Goal: Task Accomplishment & Management: Complete application form

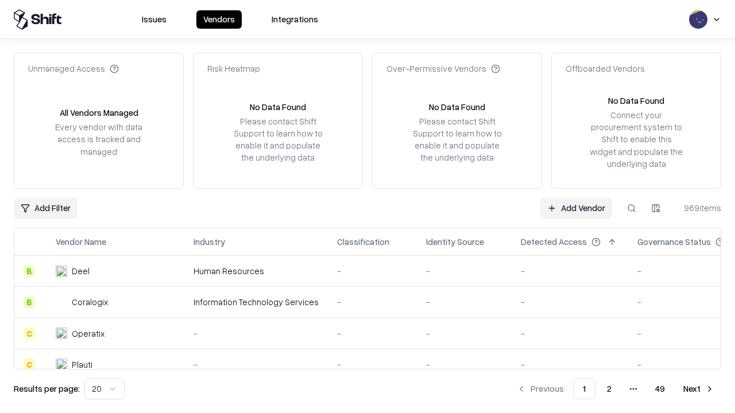
click at [576, 208] on link "Add Vendor" at bounding box center [576, 208] width 72 height 21
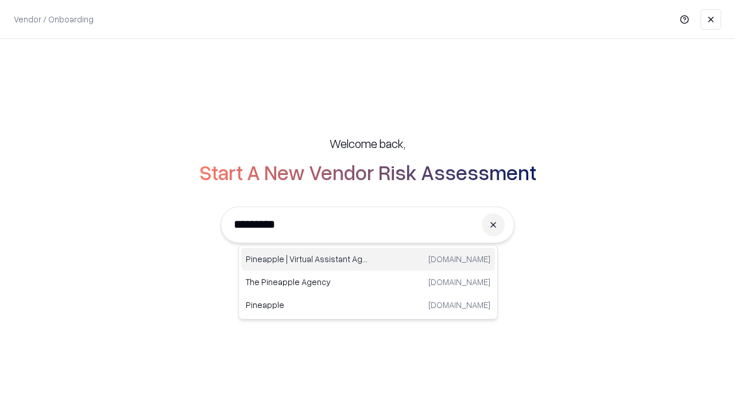
click at [368, 260] on div "Pineapple | Virtual Assistant Agency [DOMAIN_NAME]" at bounding box center [368, 259] width 254 height 23
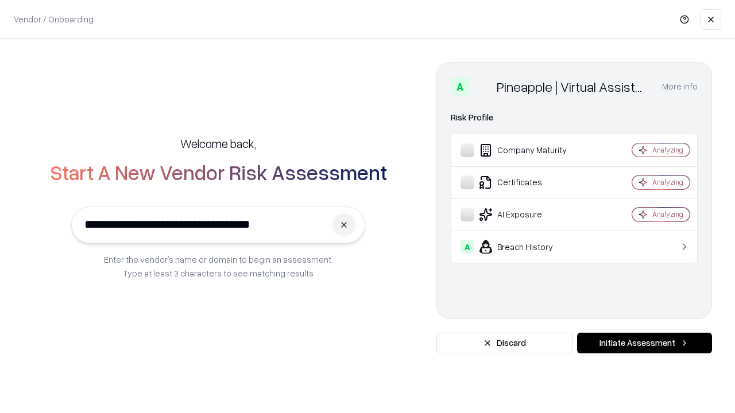
type input "**********"
click at [644, 343] on button "Initiate Assessment" at bounding box center [644, 343] width 135 height 21
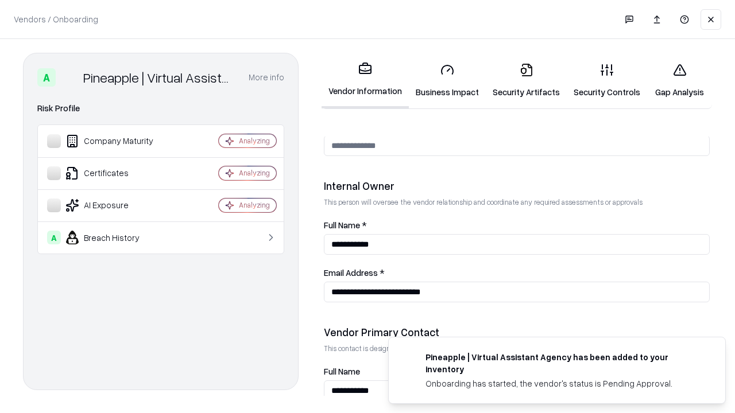
scroll to position [595, 0]
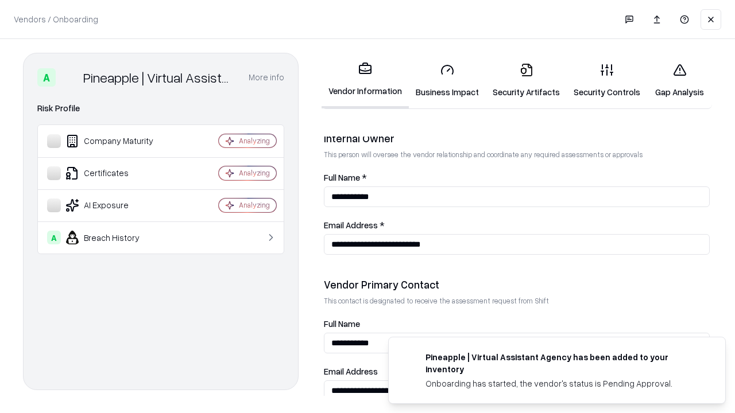
click at [447, 80] on link "Business Impact" at bounding box center [447, 80] width 77 height 53
click at [679, 80] on link "Gap Analysis" at bounding box center [679, 80] width 65 height 53
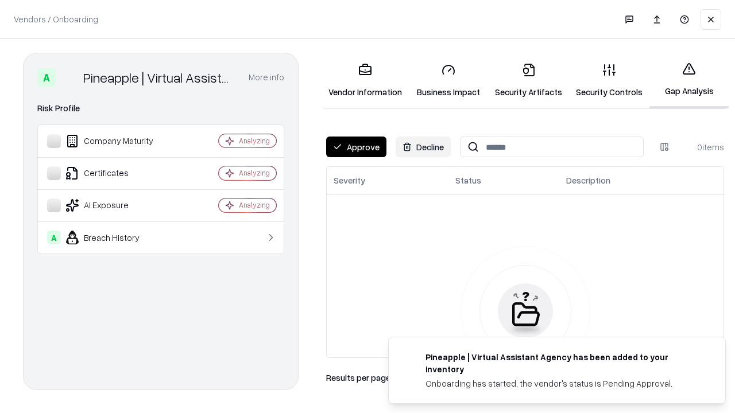
click at [356, 147] on button "Approve" at bounding box center [356, 147] width 60 height 21
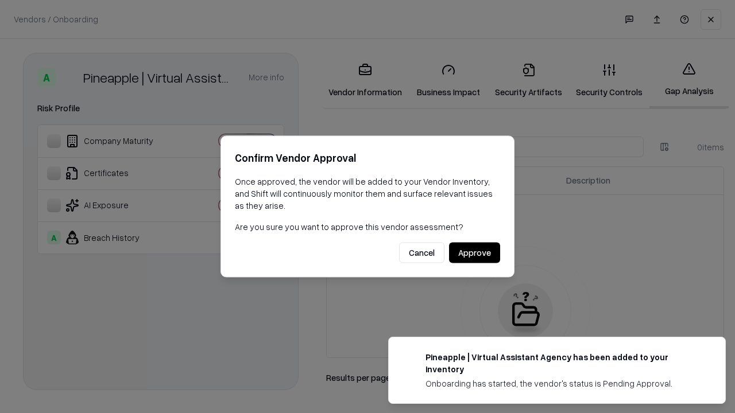
click at [474, 253] on button "Approve" at bounding box center [474, 253] width 51 height 21
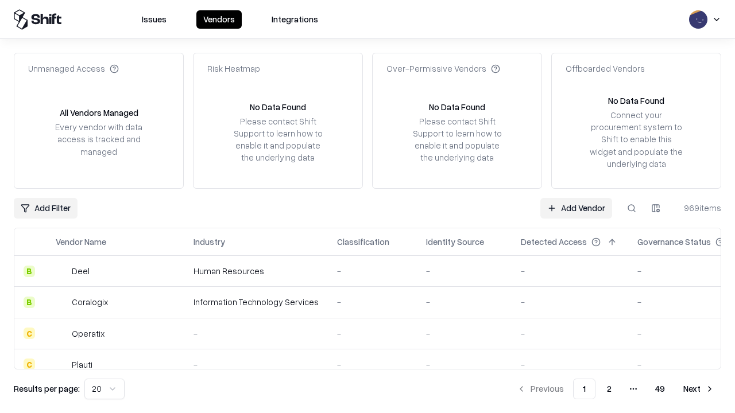
type input "**********"
click at [576, 208] on link "Add Vendor" at bounding box center [576, 208] width 72 height 21
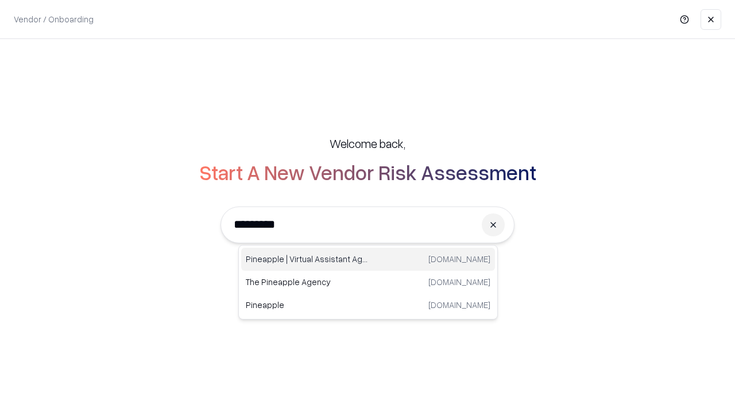
click at [368, 260] on div "Pineapple | Virtual Assistant Agency [DOMAIN_NAME]" at bounding box center [368, 259] width 254 height 23
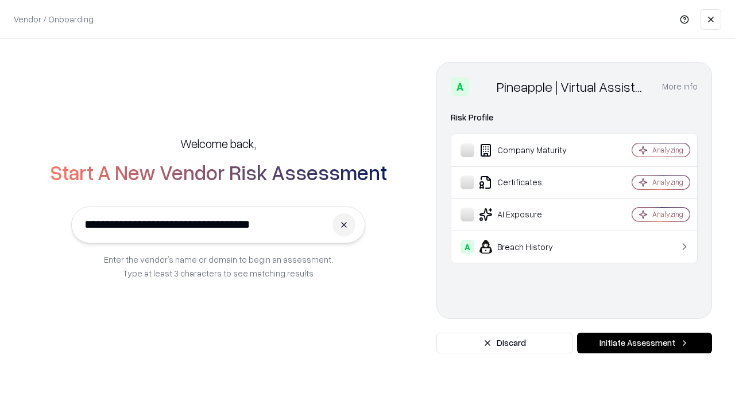
type input "**********"
click at [644, 343] on button "Initiate Assessment" at bounding box center [644, 343] width 135 height 21
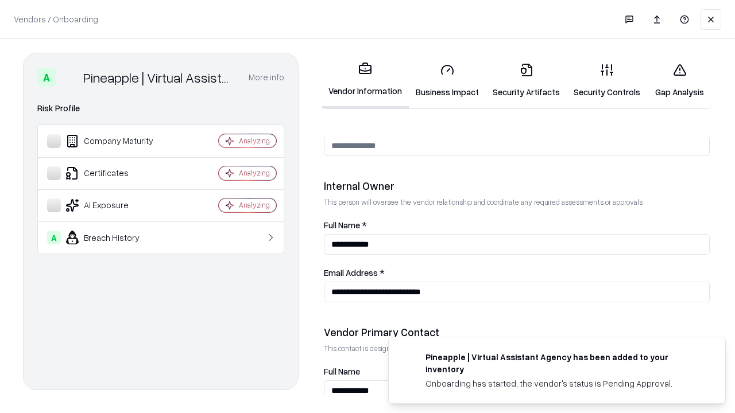
scroll to position [595, 0]
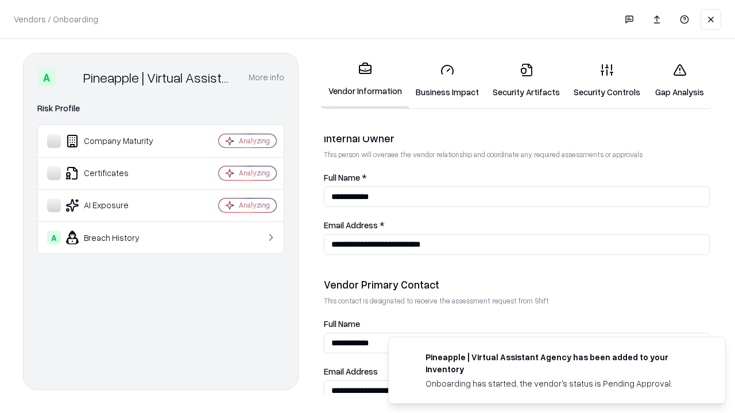
click at [679, 80] on link "Gap Analysis" at bounding box center [679, 80] width 65 height 53
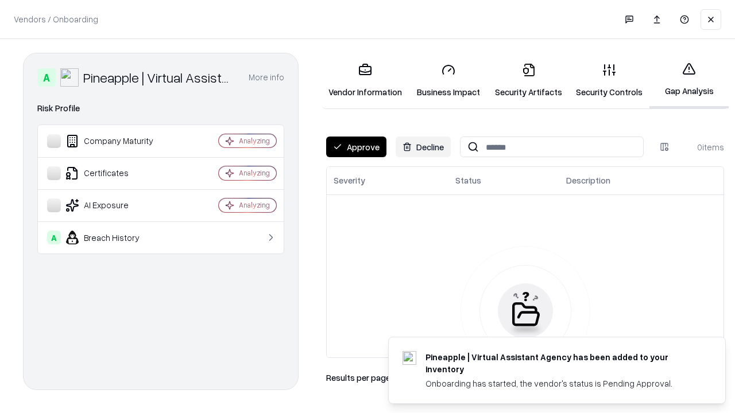
click at [356, 147] on button "Approve" at bounding box center [356, 147] width 60 height 21
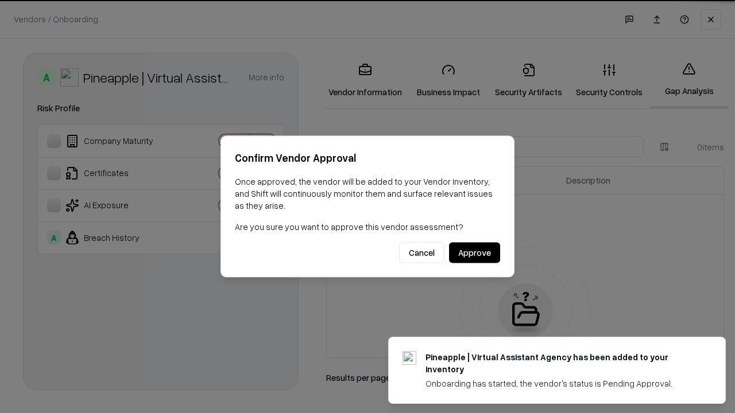
click at [474, 253] on button "Approve" at bounding box center [474, 253] width 51 height 21
